Goal: Navigation & Orientation: Find specific page/section

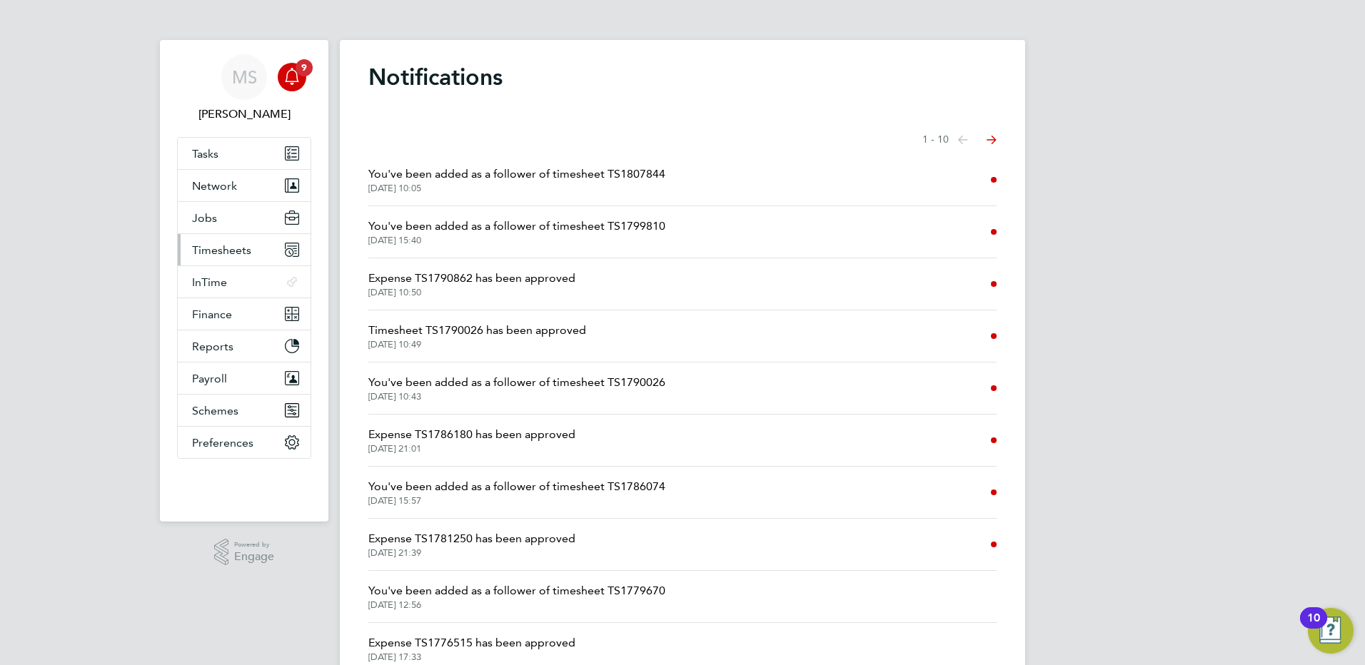
click at [216, 245] on span "Timesheets" at bounding box center [221, 250] width 59 height 14
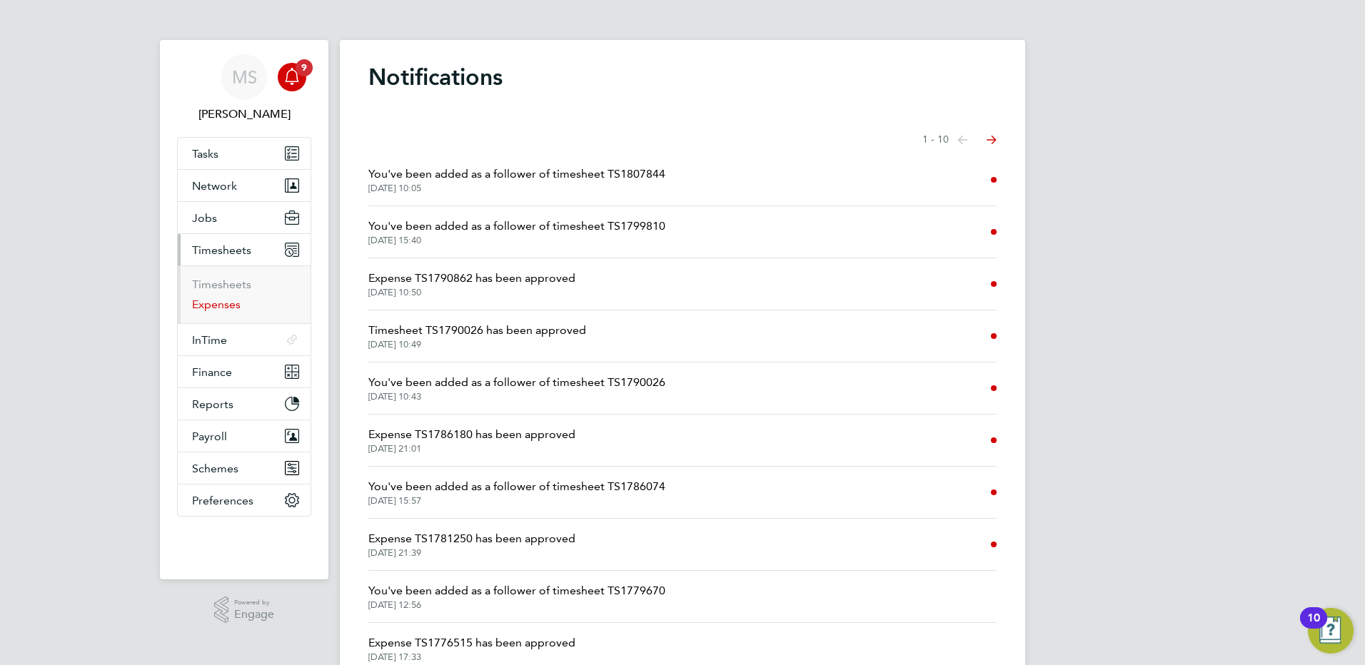
click at [223, 301] on link "Expenses" at bounding box center [216, 305] width 49 height 14
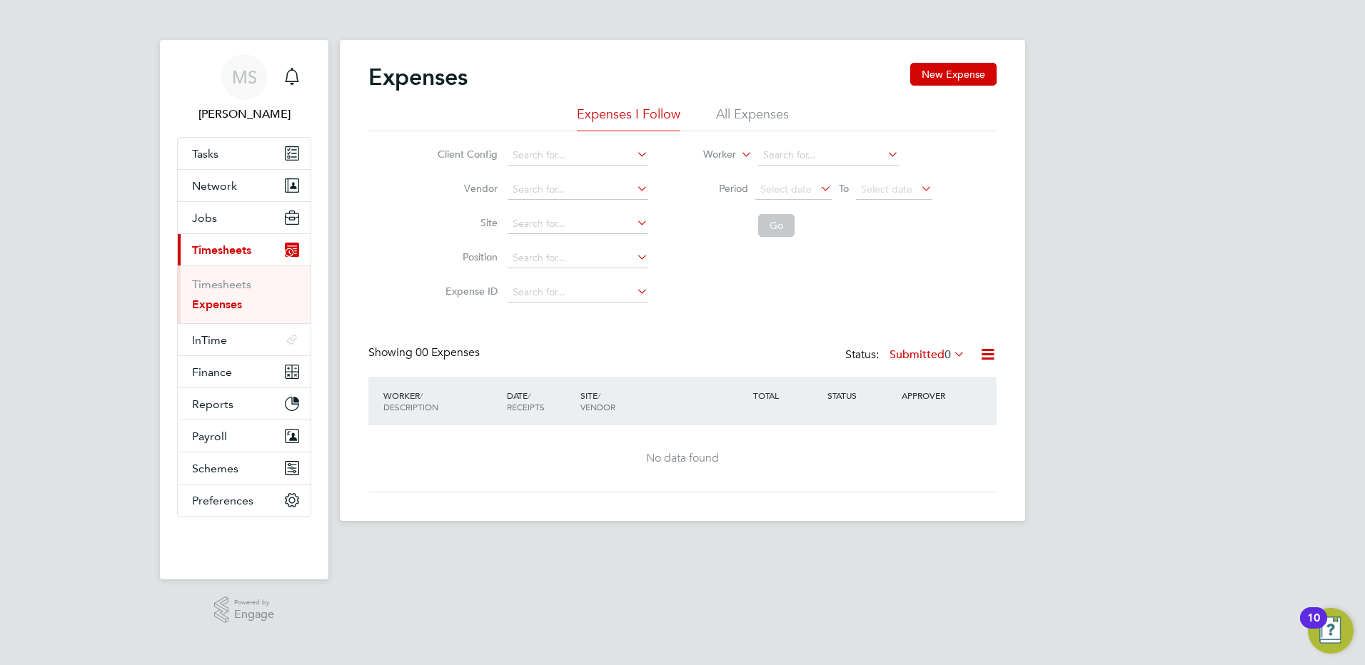
click at [906, 358] on label "Submitted 0" at bounding box center [928, 355] width 76 height 14
click at [906, 443] on li "Approved" at bounding box center [923, 441] width 66 height 20
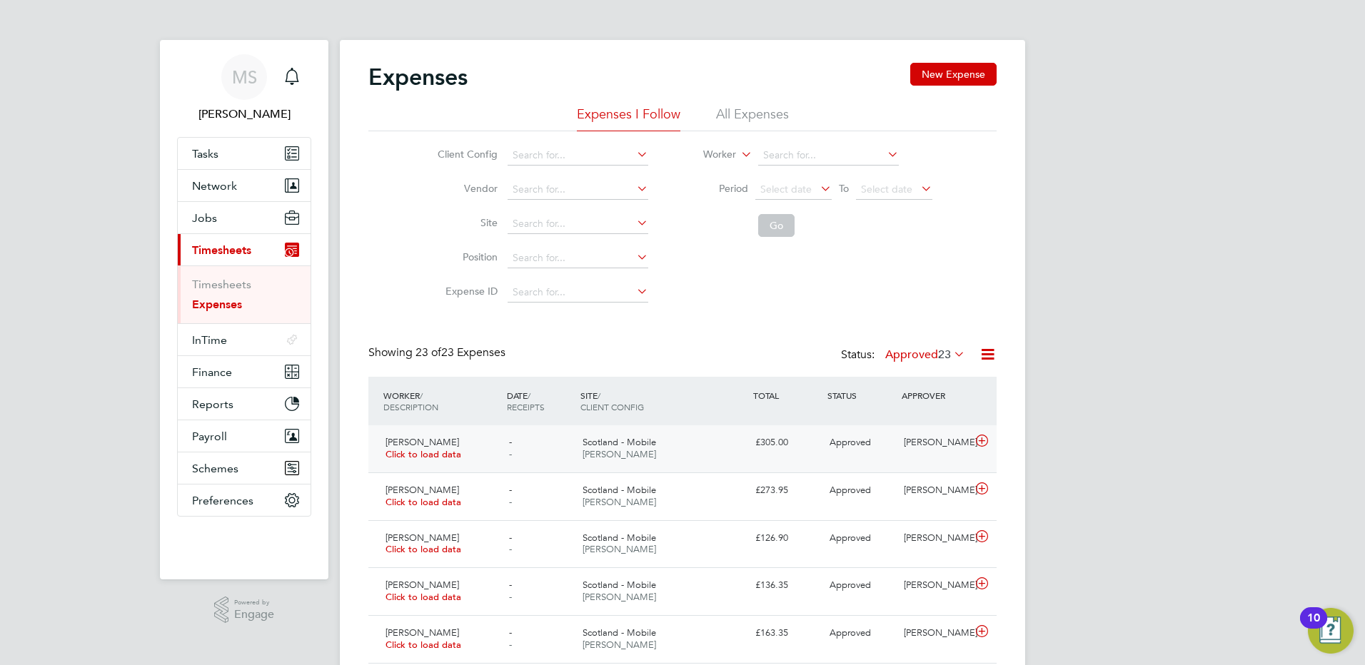
click at [495, 448] on div "Sergio Cerchiari Click to load data" at bounding box center [442, 449] width 124 height 36
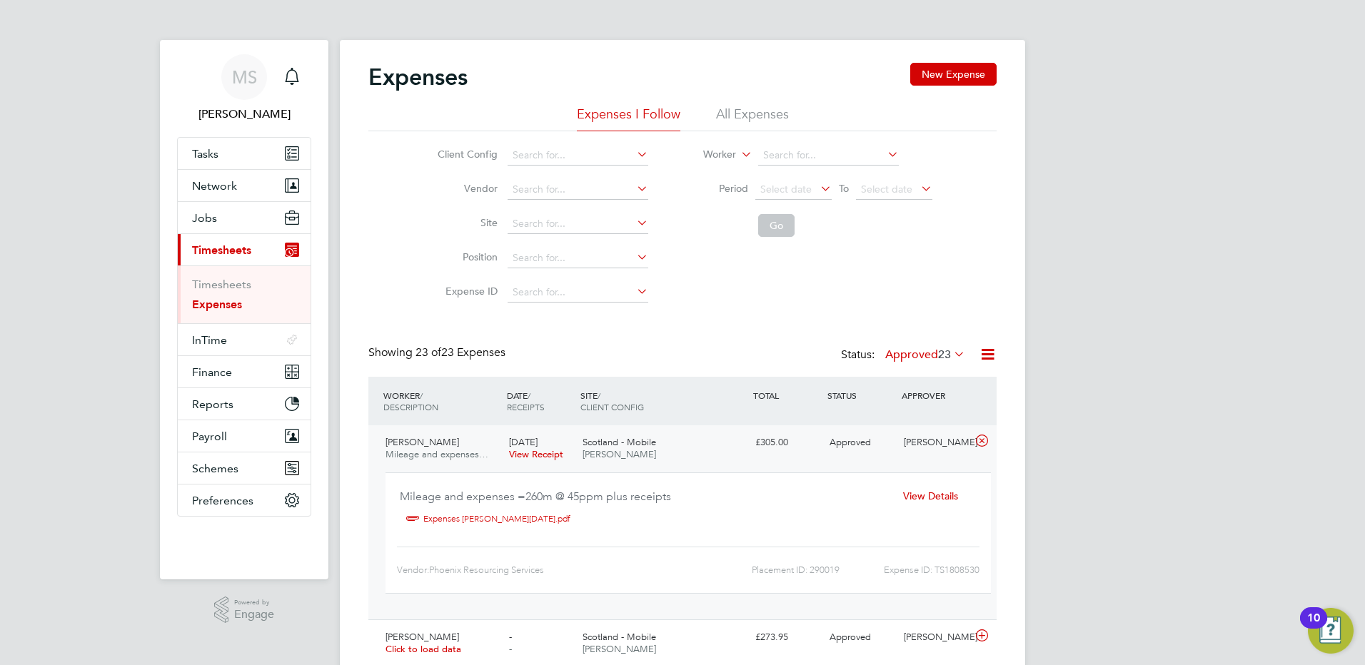
click at [915, 501] on span "View Details" at bounding box center [930, 496] width 55 height 13
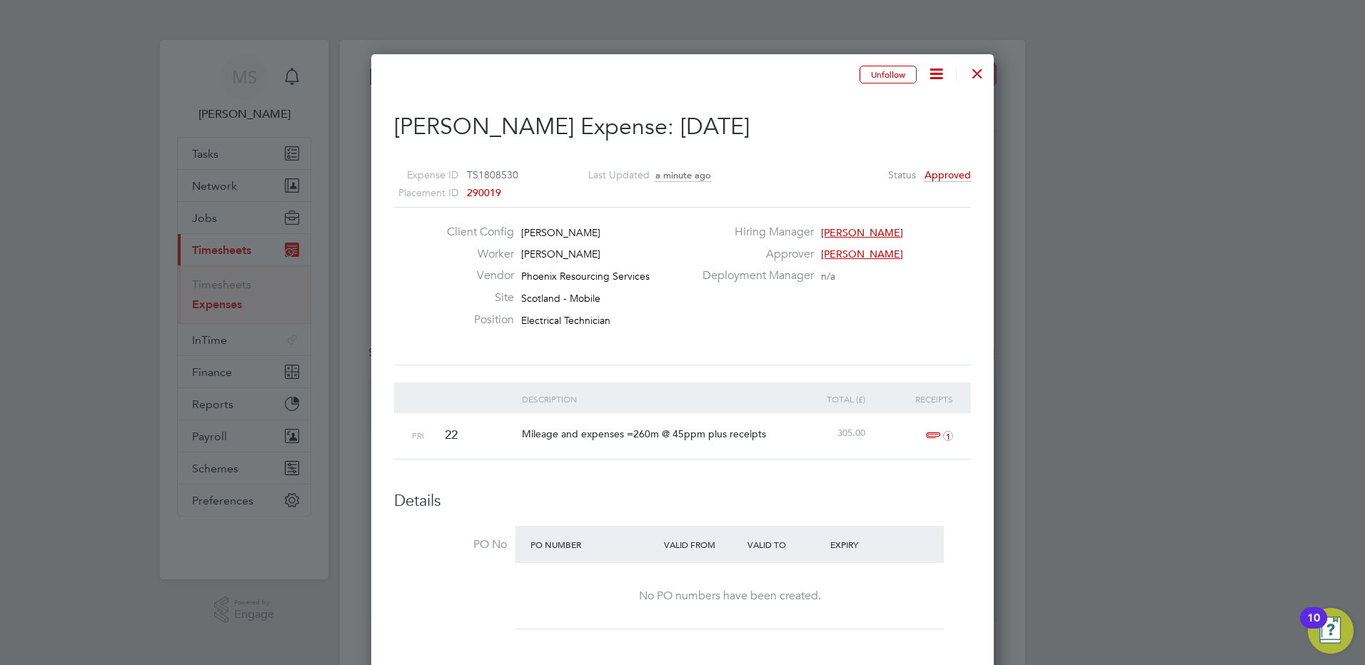
click at [980, 76] on div at bounding box center [978, 70] width 26 height 26
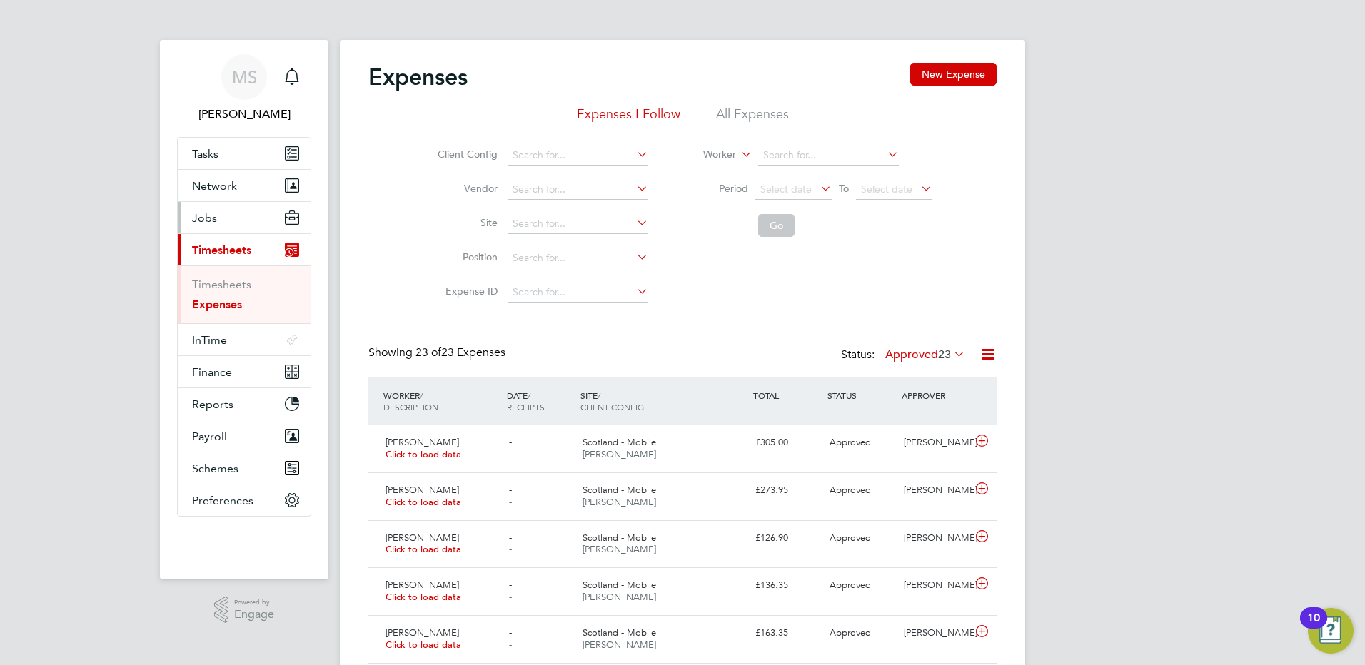
click at [202, 217] on span "Jobs" at bounding box center [204, 218] width 25 height 14
click at [223, 279] on li "Placements" at bounding box center [245, 273] width 107 height 14
click at [225, 266] on link "Placements" at bounding box center [221, 273] width 59 height 14
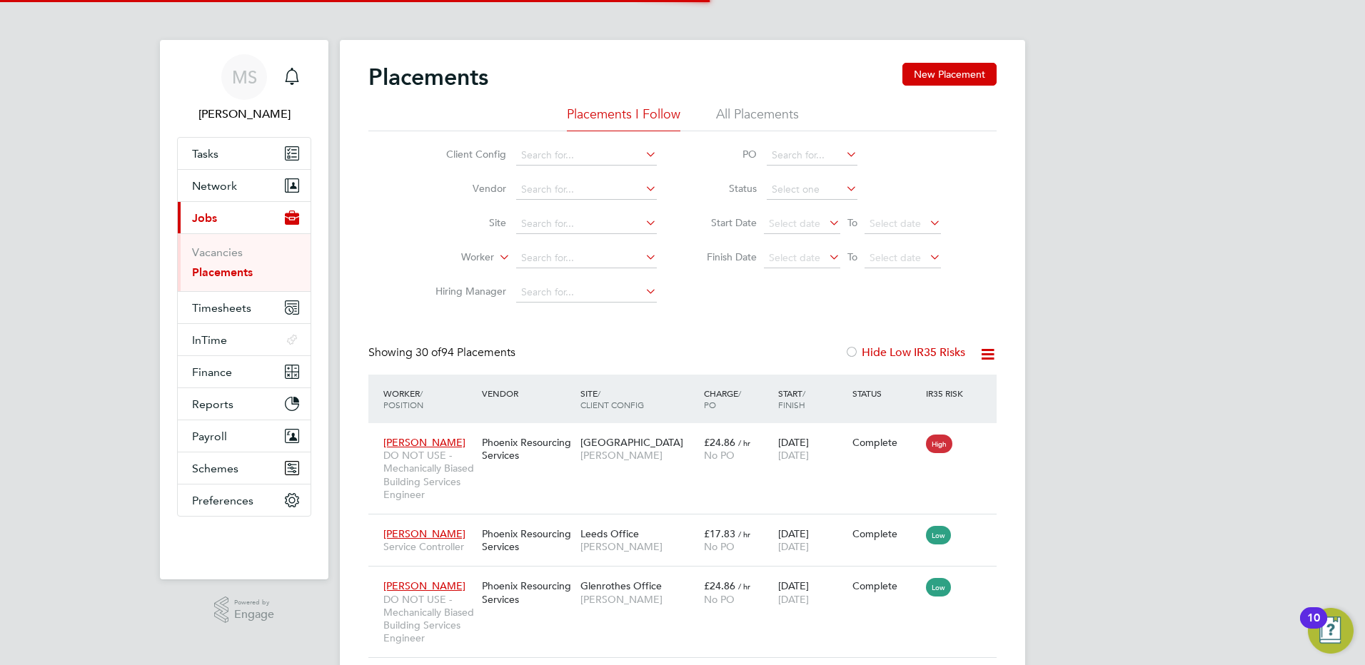
scroll to position [80, 99]
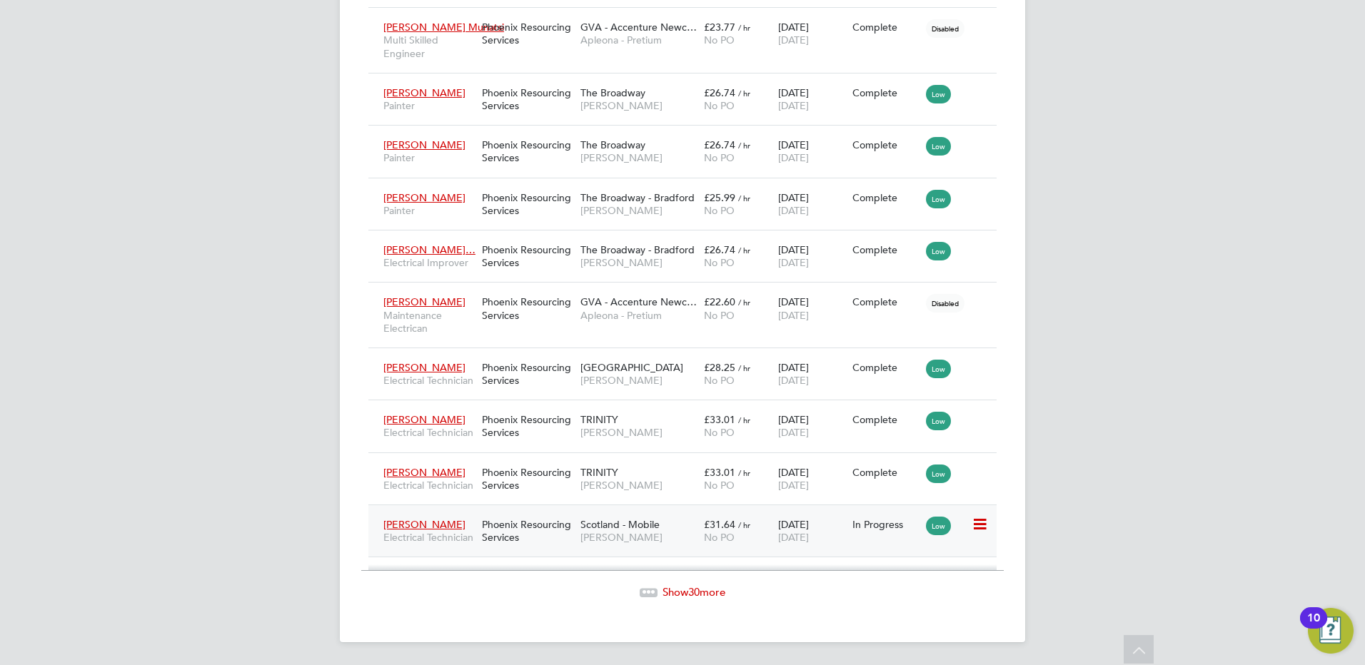
click at [575, 546] on div "Phoenix Resourcing Services" at bounding box center [527, 531] width 99 height 40
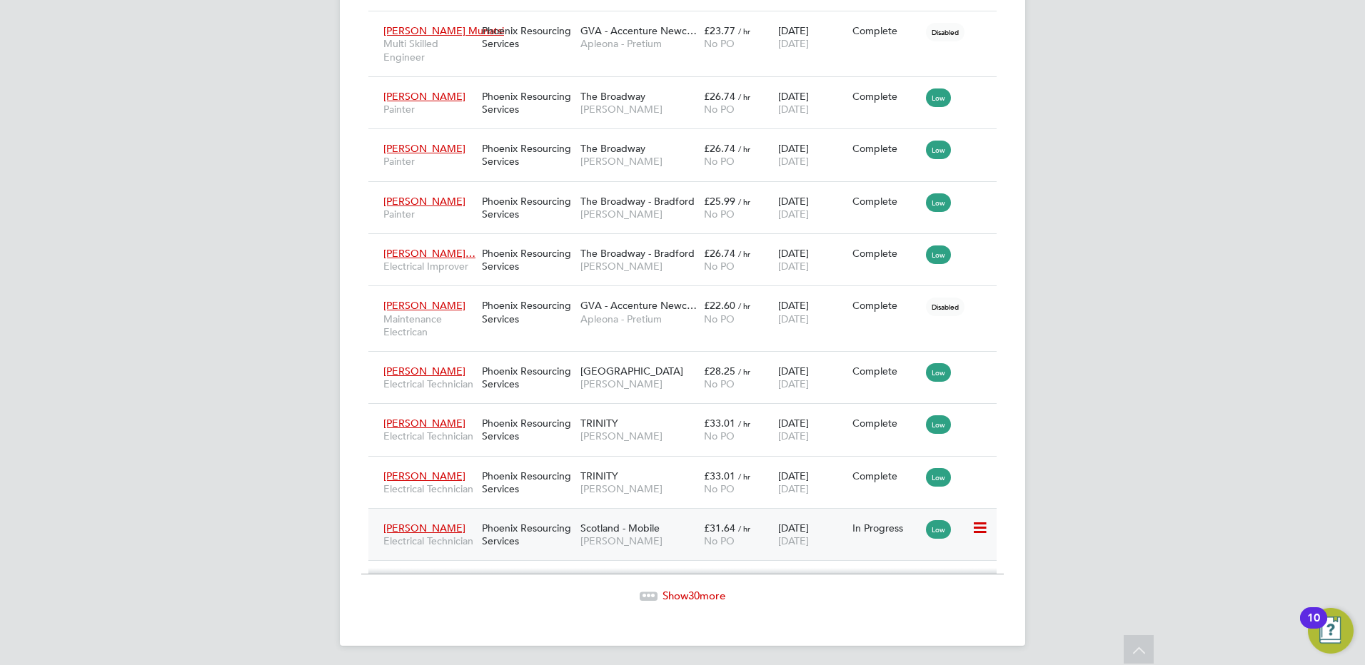
scroll to position [7, 7]
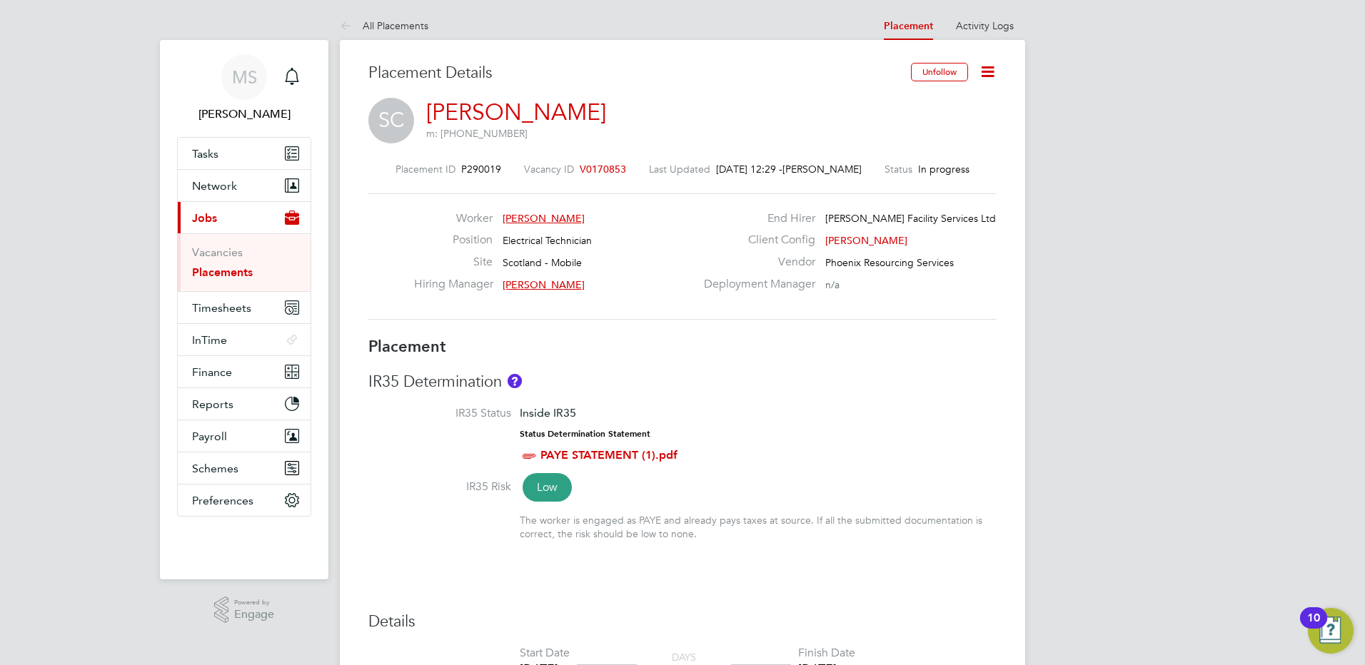
click at [228, 118] on span "[PERSON_NAME]" at bounding box center [244, 114] width 134 height 17
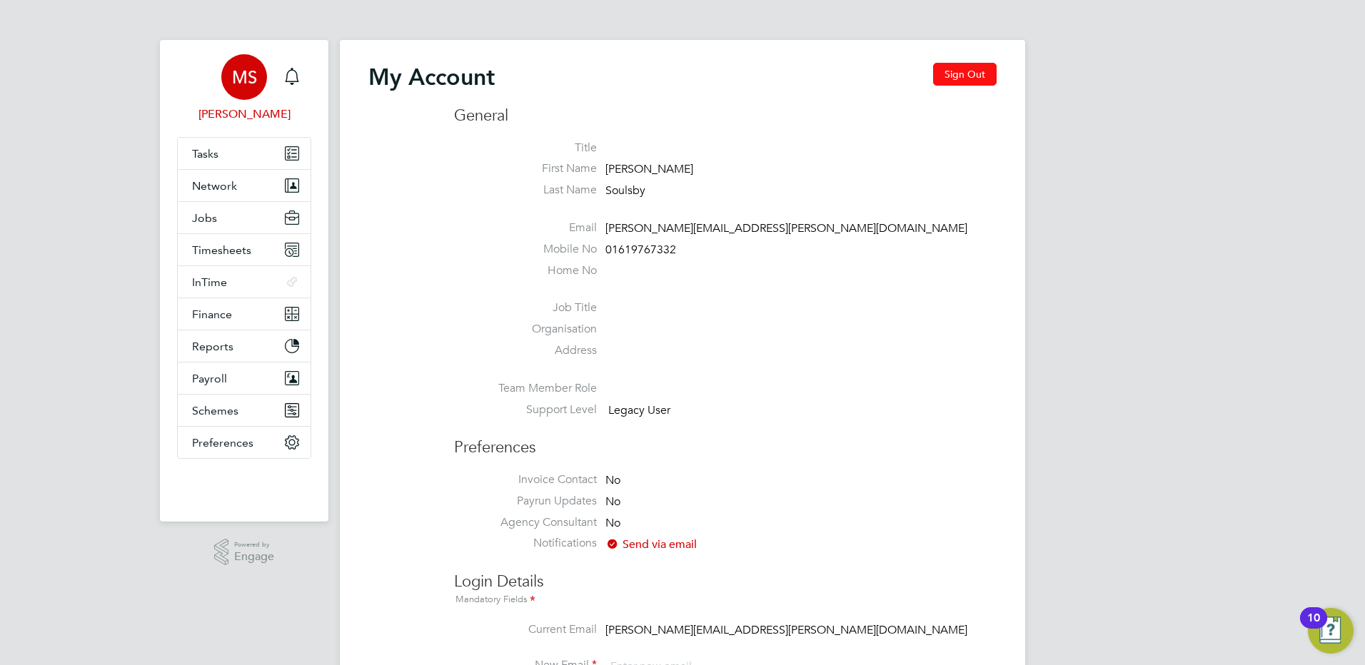
click at [941, 78] on button "Sign Out" at bounding box center [965, 74] width 64 height 23
